Goal: Task Accomplishment & Management: Use online tool/utility

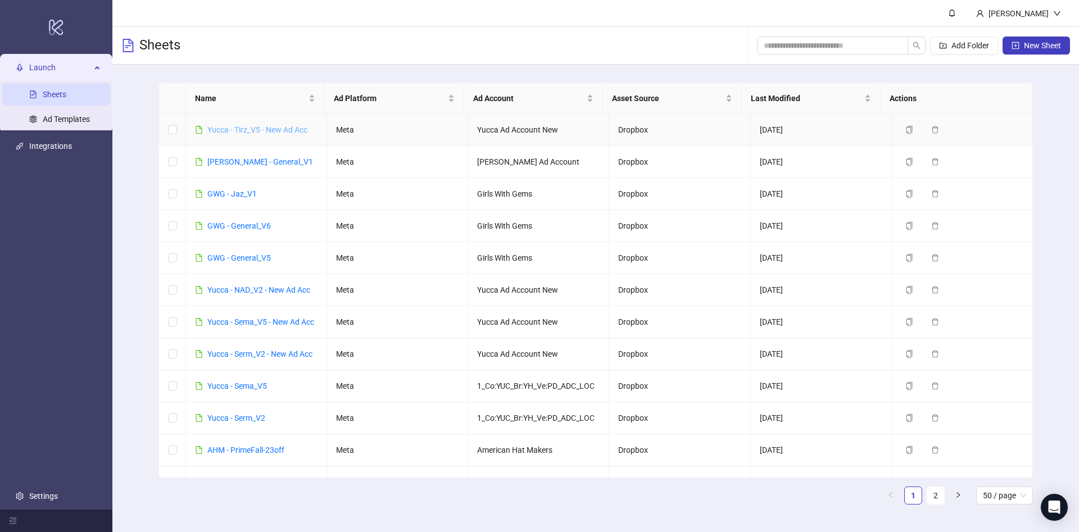
click at [281, 125] on link "Yucca - Tirz_V5 - New Ad Acc" at bounding box center [257, 129] width 100 height 9
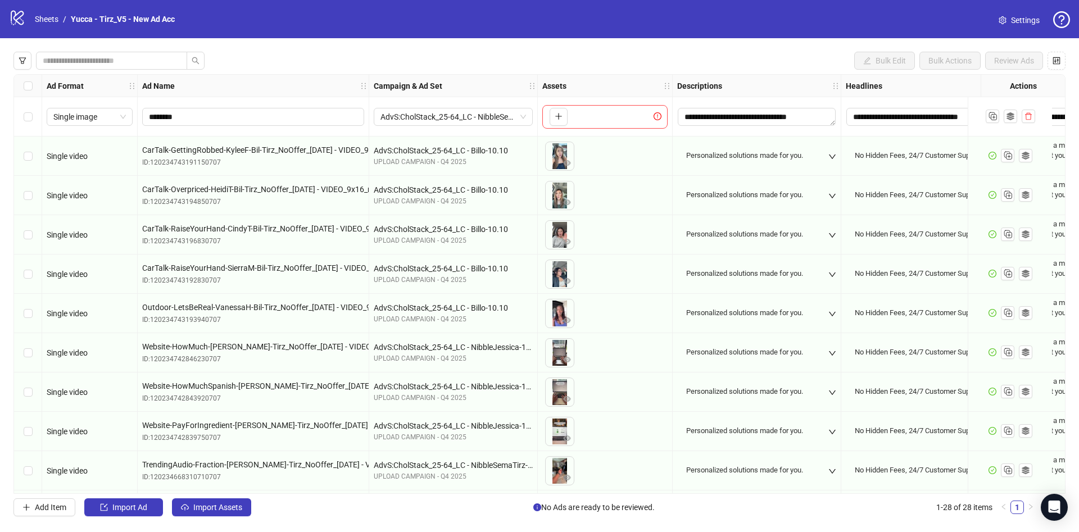
scroll to position [0, 357]
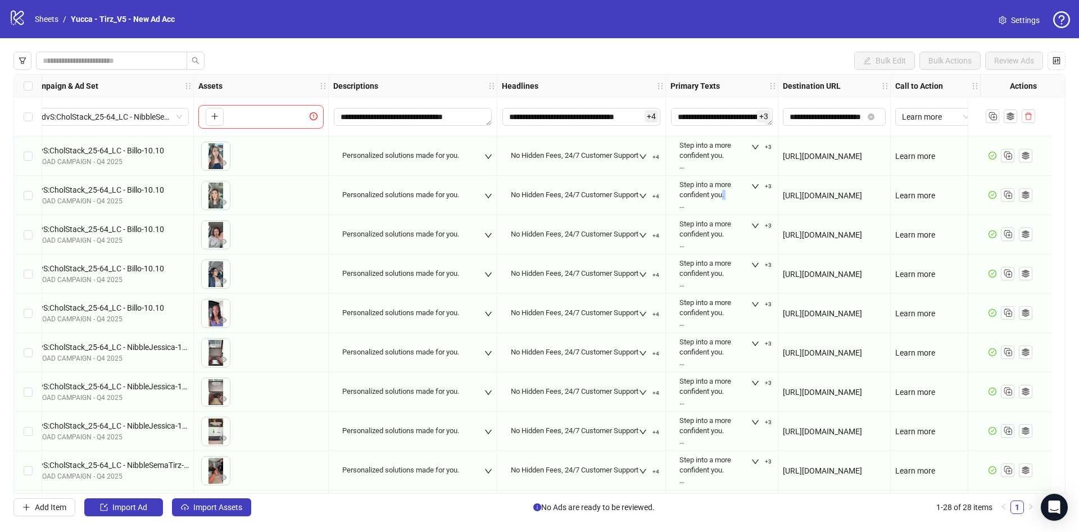
drag, startPoint x: 697, startPoint y: 206, endPoint x: 706, endPoint y: 198, distance: 12.0
click at [697, 205] on div "Step into a more confident you. [PERSON_NAME] provides personalized & affordabl…" at bounding box center [714, 195] width 71 height 31
click at [765, 149] on span "+3" at bounding box center [768, 147] width 7 height 7
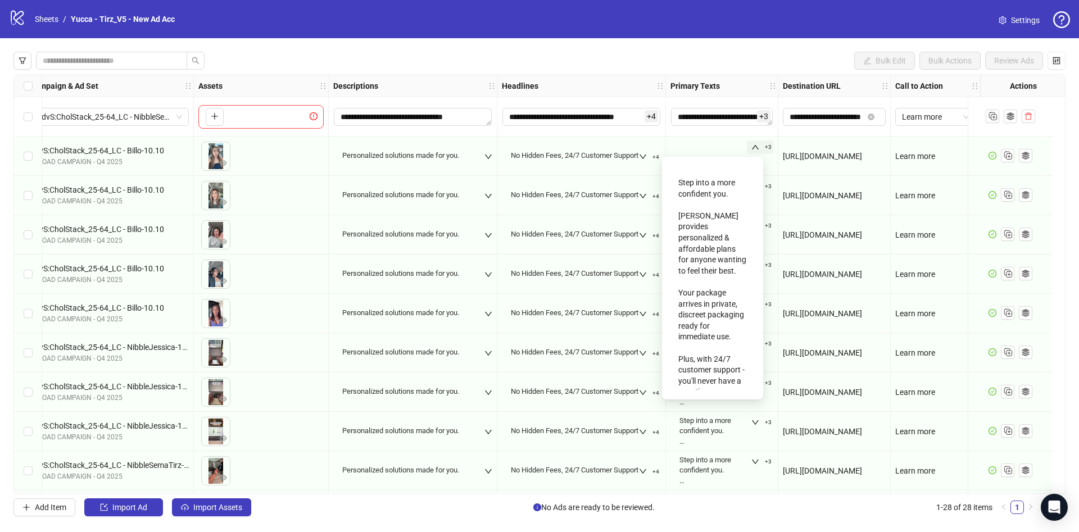
click at [765, 149] on span "+3" at bounding box center [768, 147] width 7 height 7
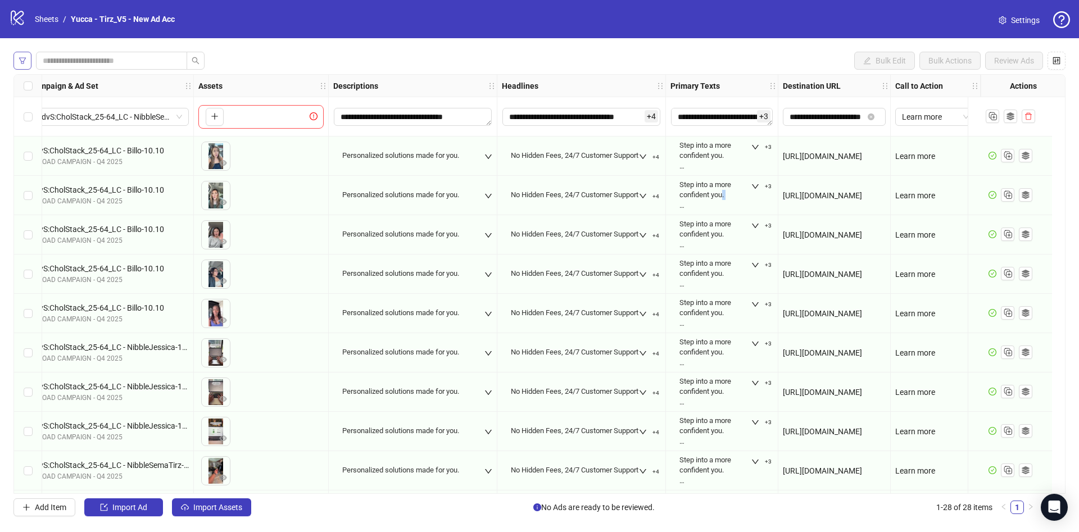
click at [29, 58] on button "button" at bounding box center [22, 61] width 18 height 18
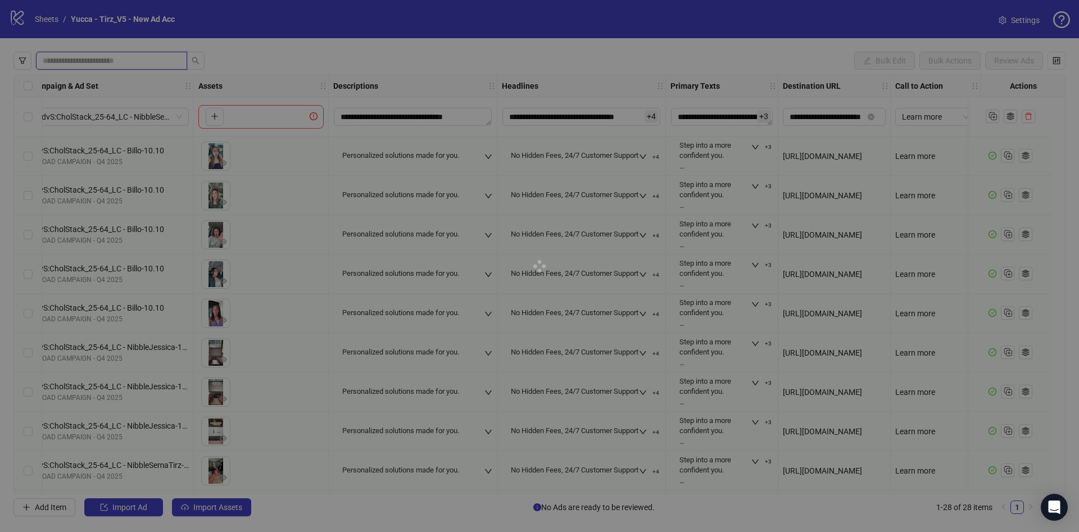
click at [75, 62] on div "**********" at bounding box center [539, 284] width 1079 height 492
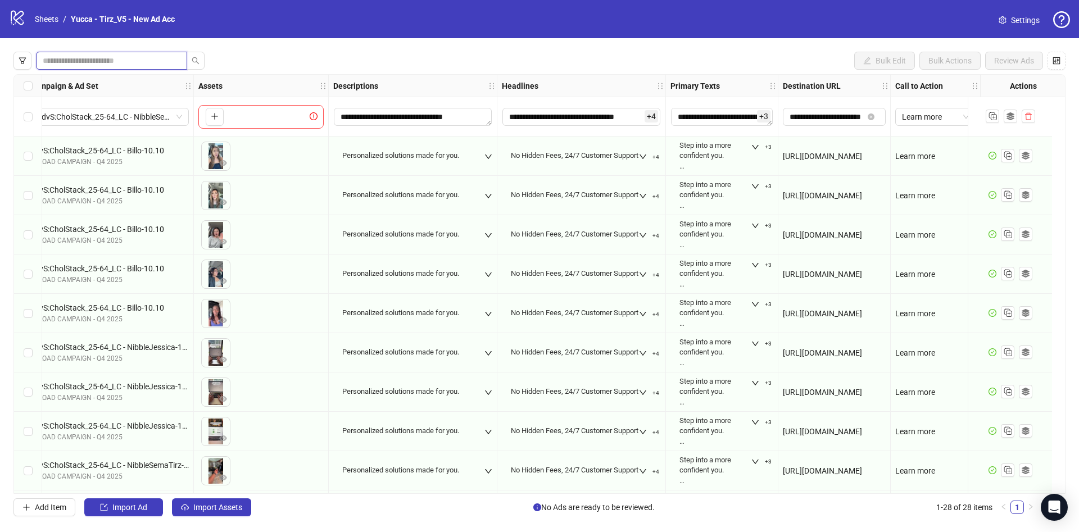
click at [160, 67] on input "search" at bounding box center [107, 61] width 129 height 12
type input "**********"
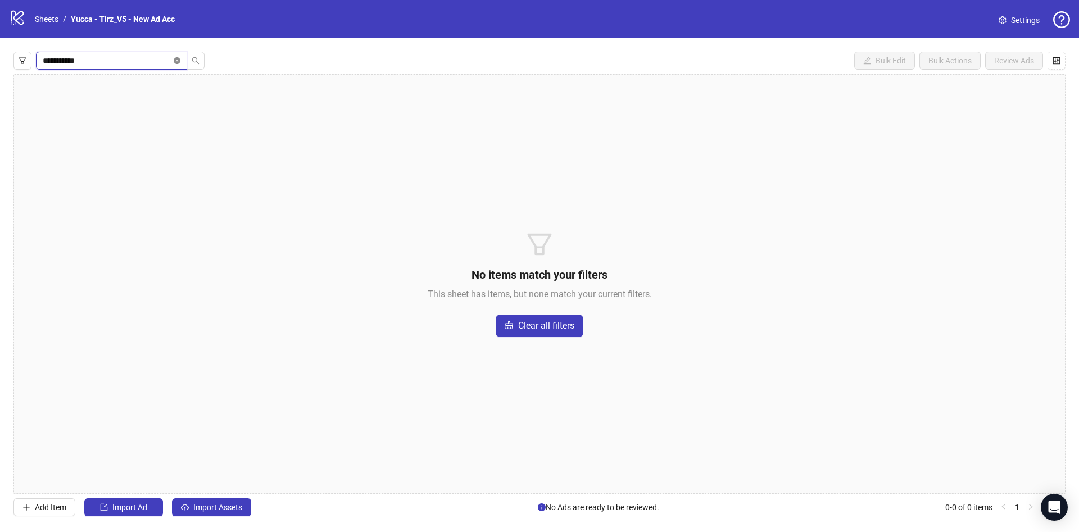
click at [176, 58] on icon "close-circle" at bounding box center [177, 60] width 7 height 7
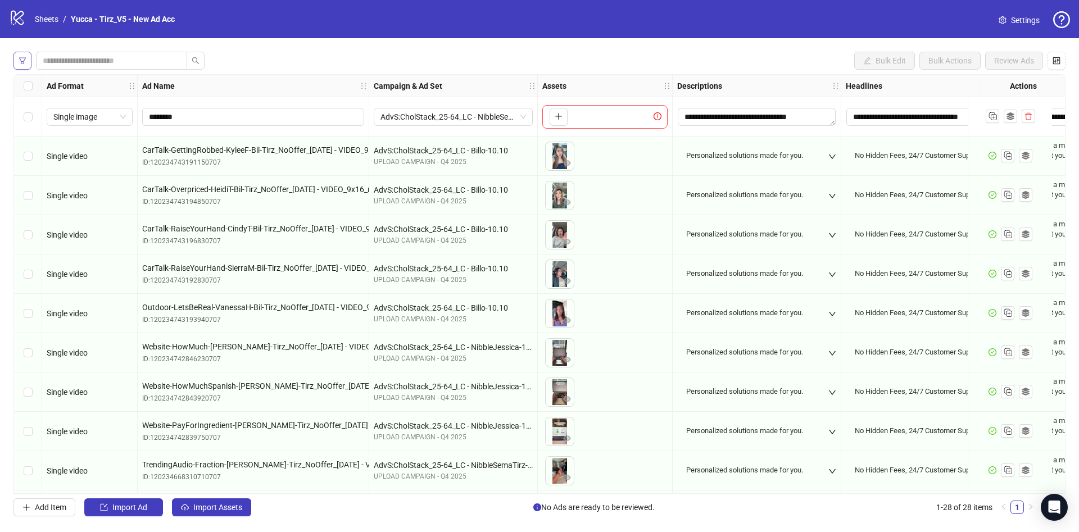
click at [19, 55] on button "button" at bounding box center [22, 61] width 18 height 18
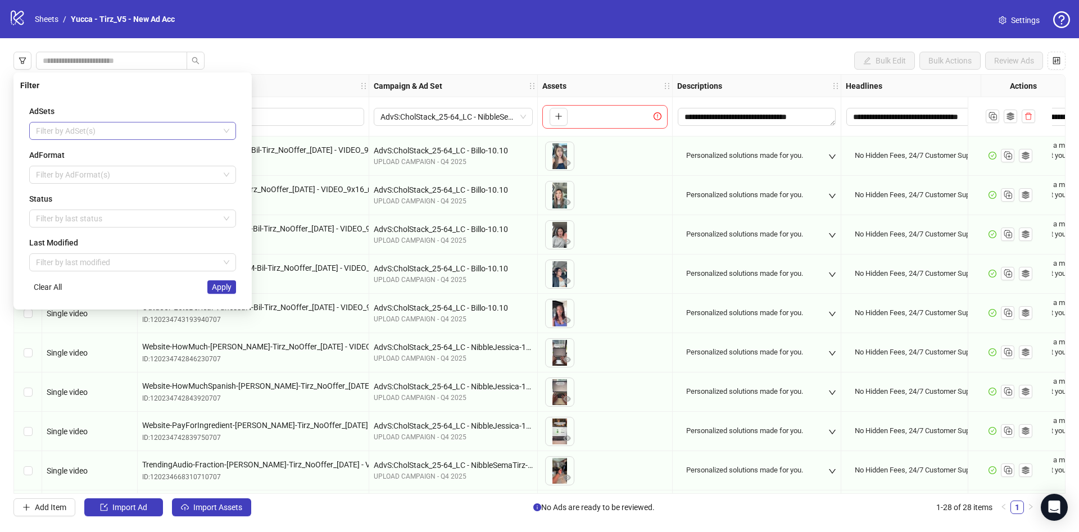
click at [147, 134] on div at bounding box center [126, 131] width 190 height 16
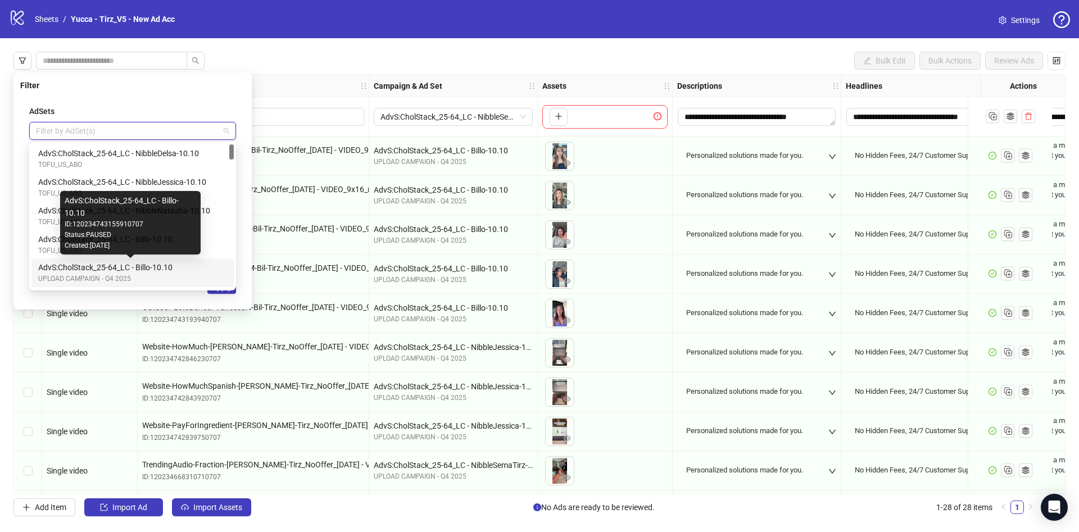
click at [210, 266] on div "AdvS:CholStack_25-64_LC - Billo-10.10" at bounding box center [130, 267] width 184 height 12
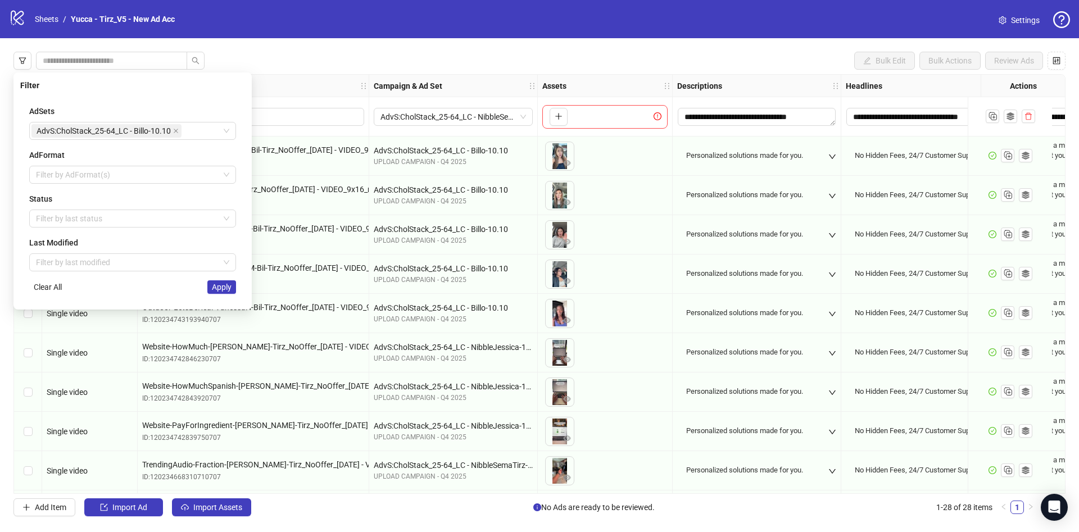
click at [239, 297] on div "AdSets AdvS:CholStack_25-64_LC - Billo-10.10 AdFormat Filter by AdFormat(s) Sta…" at bounding box center [132, 199] width 225 height 207
click at [227, 288] on span "Apply" at bounding box center [222, 287] width 20 height 9
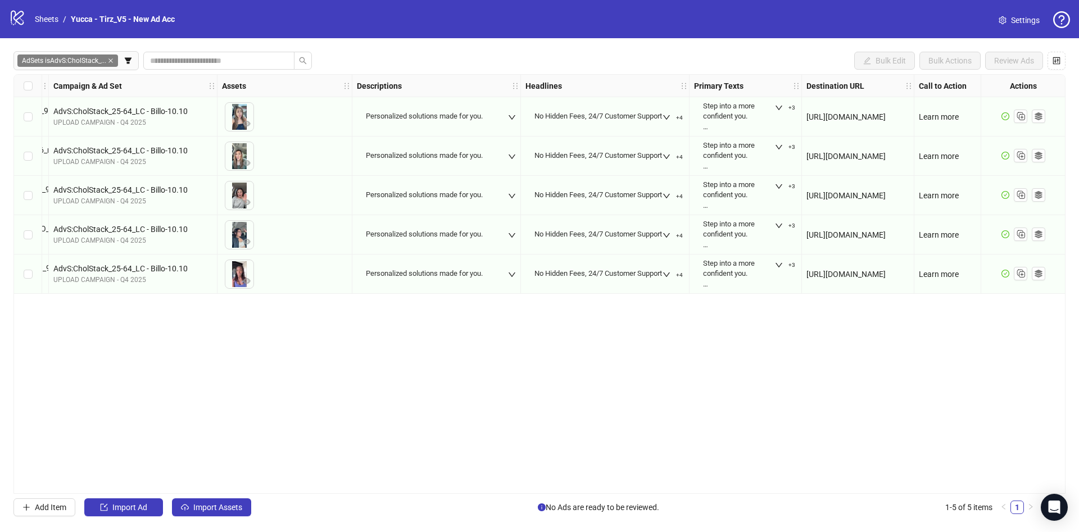
scroll to position [0, 344]
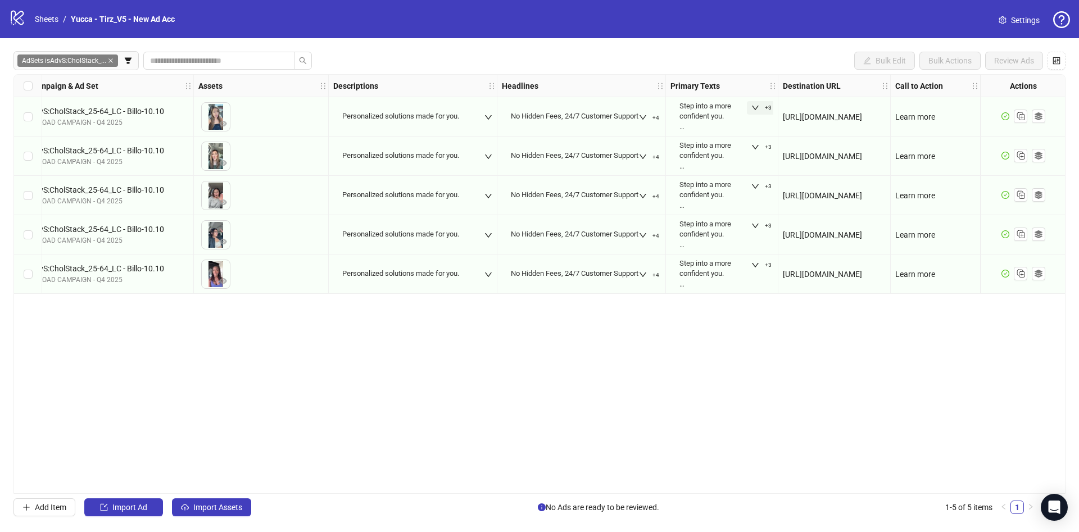
click at [760, 105] on button "+3" at bounding box center [761, 107] width 29 height 13
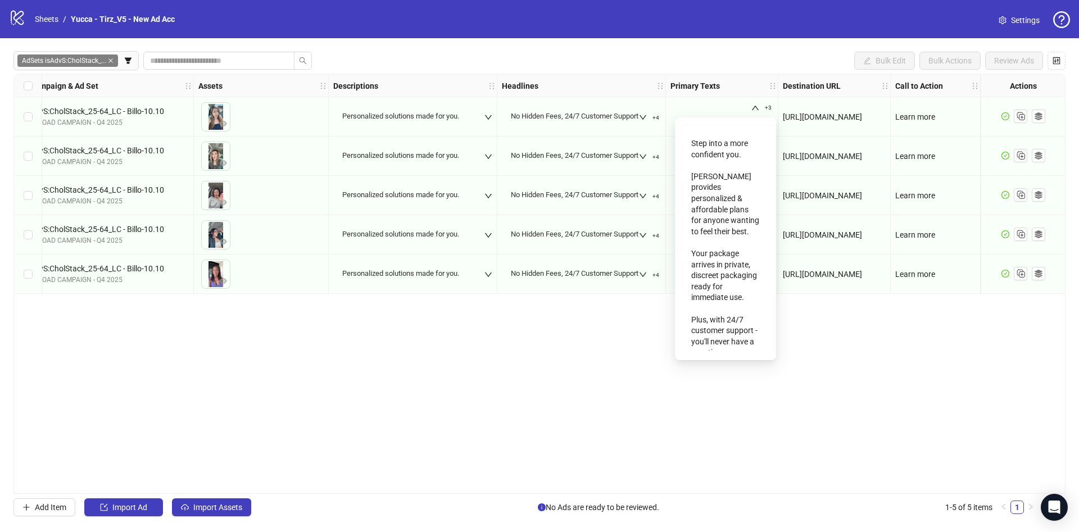
click at [824, 357] on div "Ad Format Ad Name Campaign & Ad Set Assets Descriptions Headlines Primary Texts…" at bounding box center [539, 284] width 1052 height 420
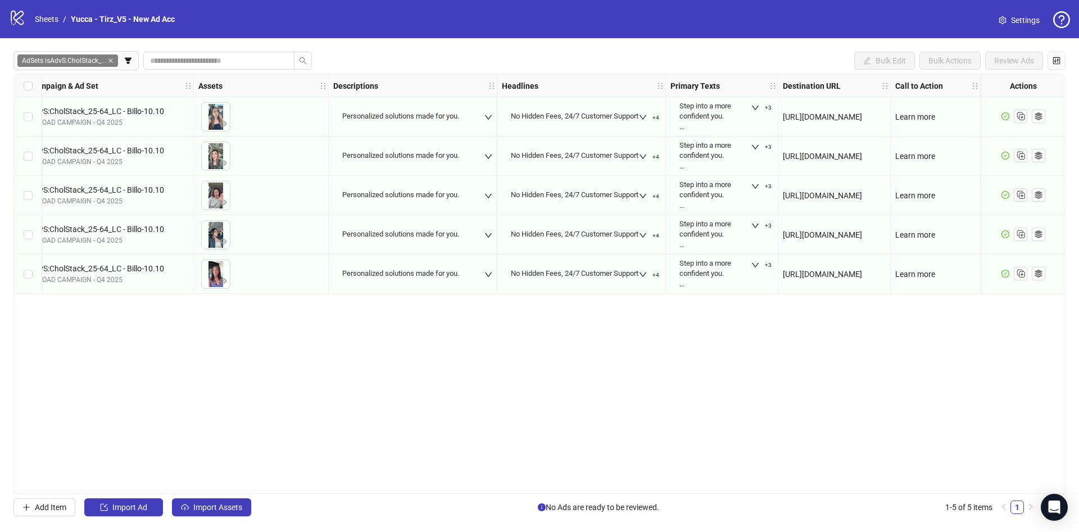
scroll to position [0, 0]
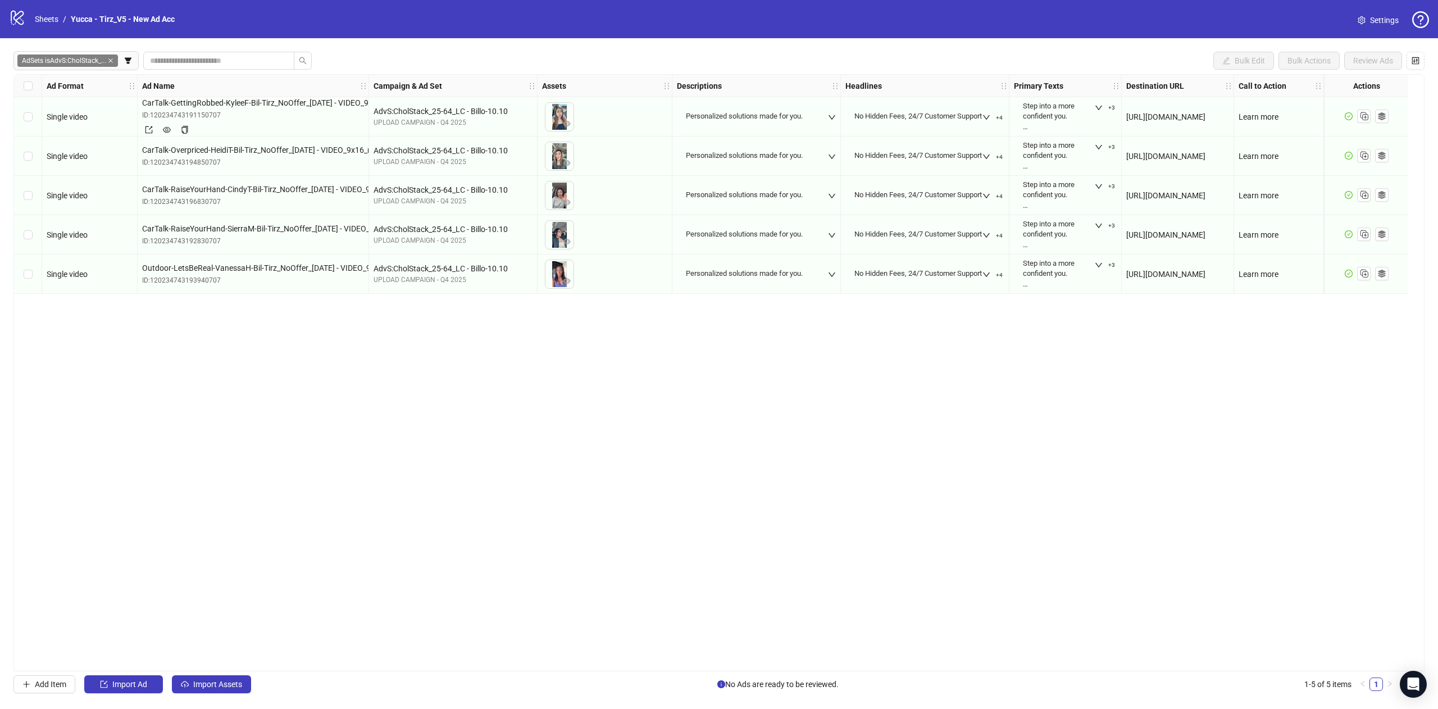
click at [321, 102] on span "CarTalk-GettingRobbed-KyleeF-Bil-Tirz_NoOffer_[DATE] - VIDEO_9x16_multi - No Of…" at bounding box center [253, 103] width 222 height 12
click at [148, 133] on icon "export" at bounding box center [149, 129] width 7 height 7
